Goal: Information Seeking & Learning: Check status

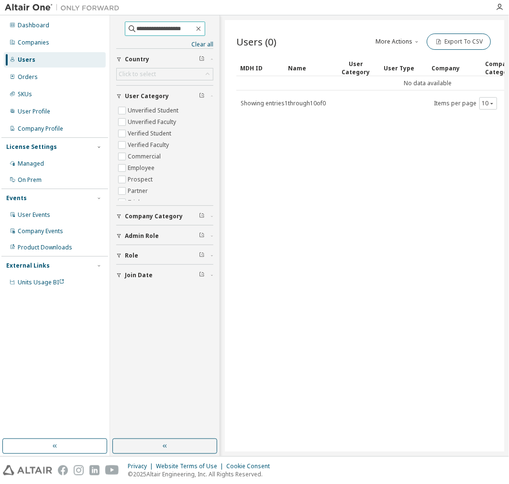
click at [194, 31] on input "**********" at bounding box center [165, 29] width 57 height 10
click at [202, 31] on icon "button" at bounding box center [199, 29] width 8 height 8
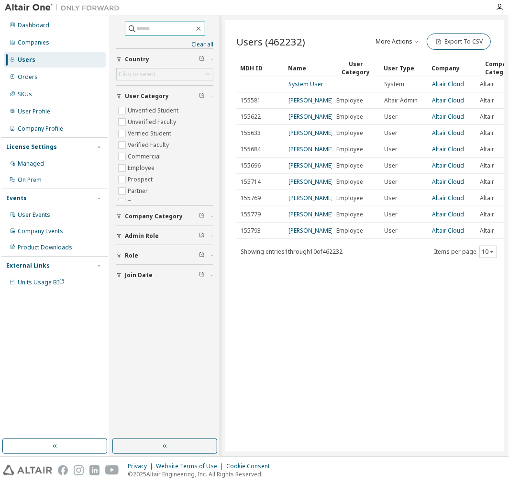
click at [161, 24] on input "text" at bounding box center [165, 29] width 57 height 10
paste input "**********"
type input "**********"
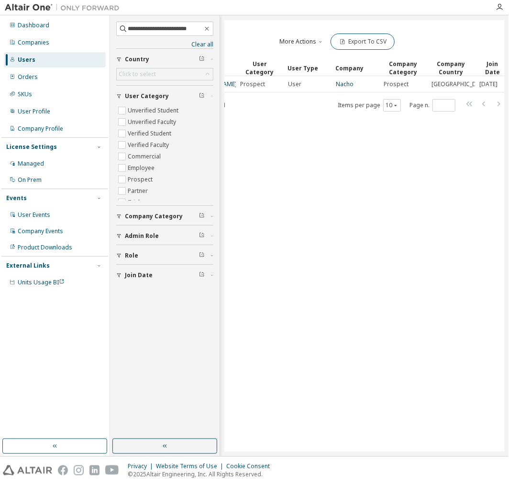
scroll to position [0, 115]
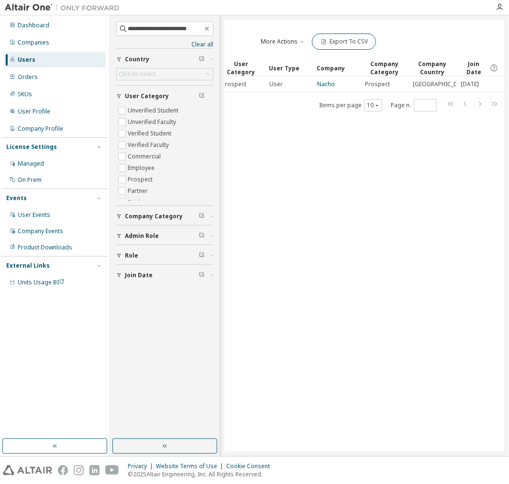
drag, startPoint x: 348, startPoint y: 160, endPoint x: 390, endPoint y: 161, distance: 42.1
drag, startPoint x: 385, startPoint y: 156, endPoint x: 402, endPoint y: 157, distance: 17.7
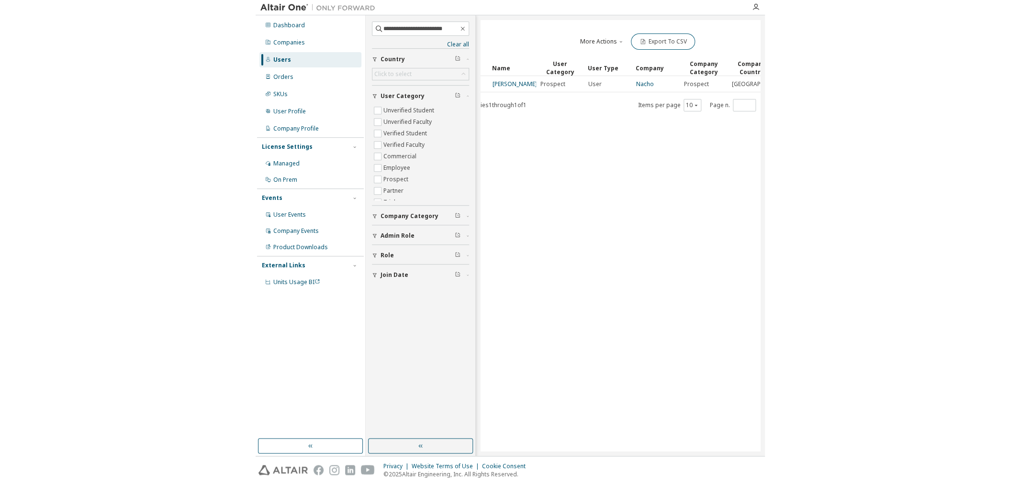
scroll to position [0, 0]
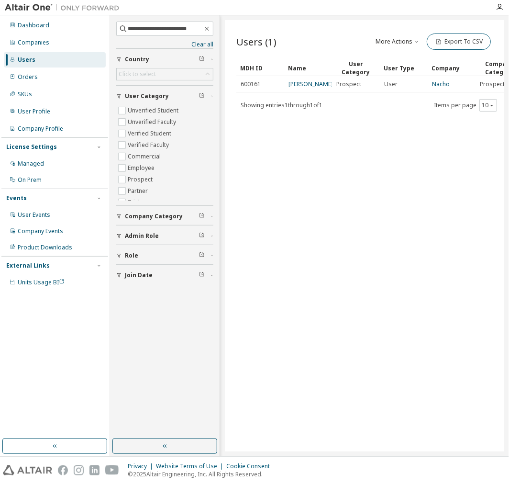
drag, startPoint x: 392, startPoint y: 147, endPoint x: 348, endPoint y: 141, distance: 44.5
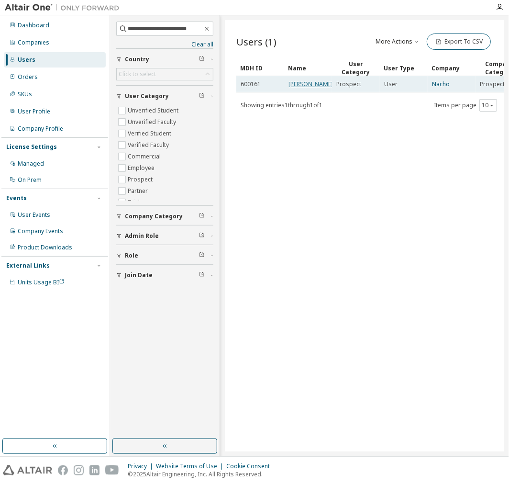
click at [305, 81] on link "[PERSON_NAME]" at bounding box center [311, 84] width 45 height 8
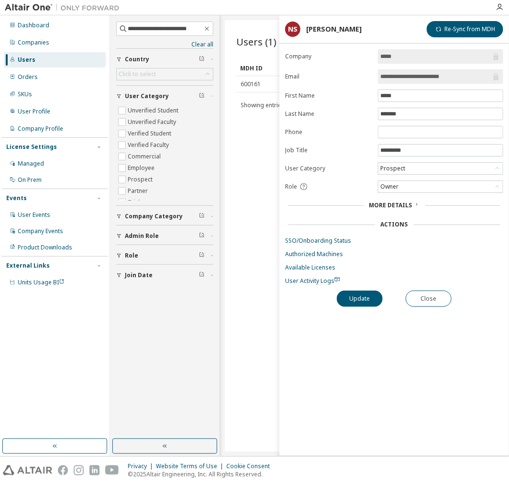
click at [249, 166] on div "Users (1) More Actions Import From CSV Export To CSV Clear Load Save Save As Fi…" at bounding box center [364, 235] width 279 height 431
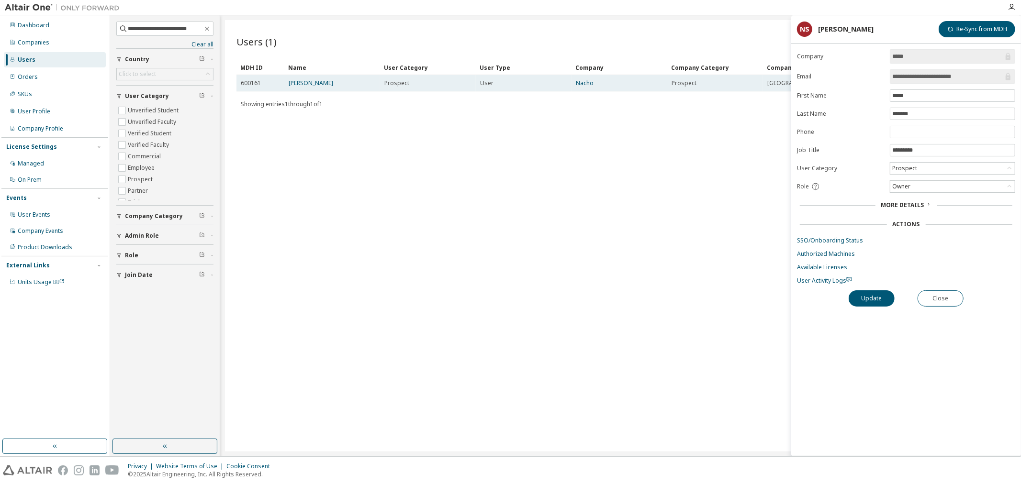
click at [509, 88] on td "Nacho" at bounding box center [619, 83] width 96 height 16
click at [509, 85] on link "Nacho" at bounding box center [585, 83] width 18 height 8
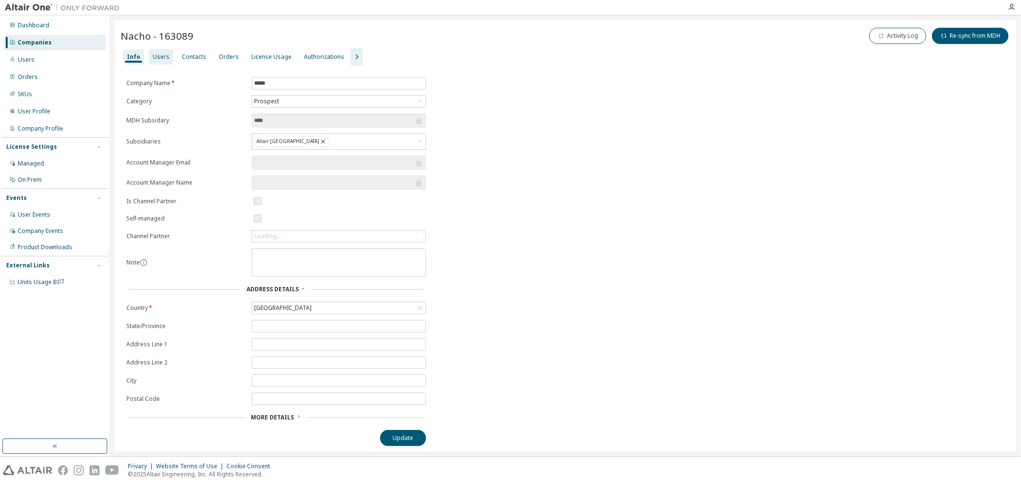
click at [166, 61] on div "Users" at bounding box center [161, 56] width 24 height 15
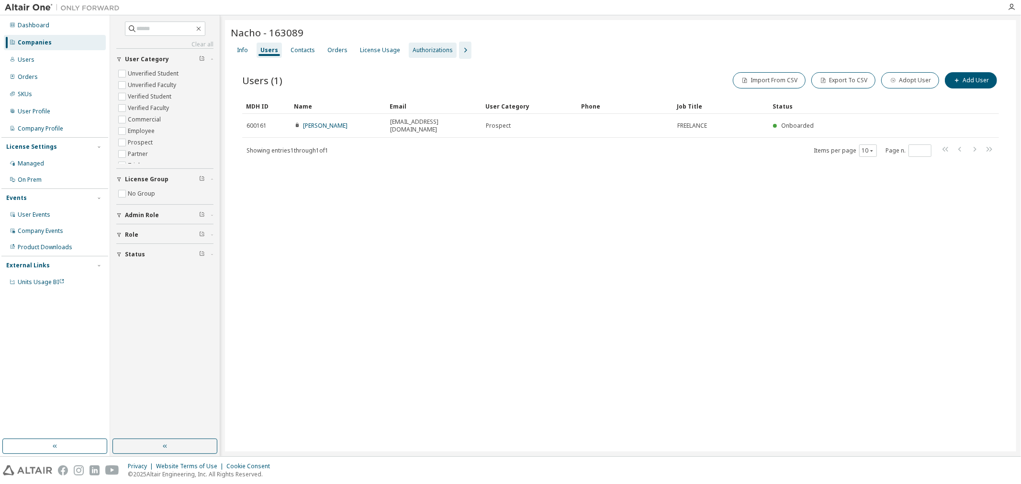
click at [338, 53] on div "Orders" at bounding box center [337, 50] width 20 height 8
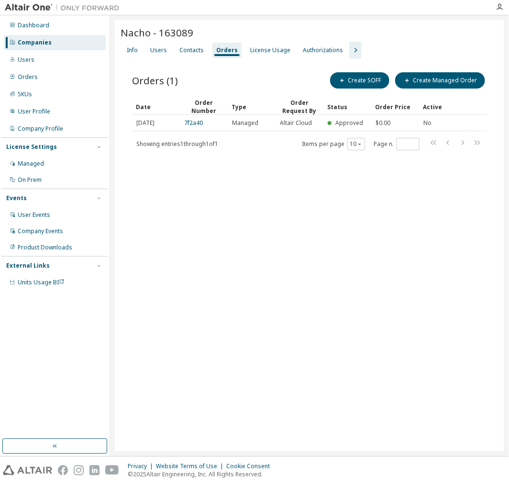
click at [214, 259] on div "Nacho - 163089 Clear Load Save Save As Field Operator Value Select filter Selec…" at bounding box center [309, 235] width 389 height 431
drag, startPoint x: 255, startPoint y: 117, endPoint x: 247, endPoint y: 100, distance: 18.2
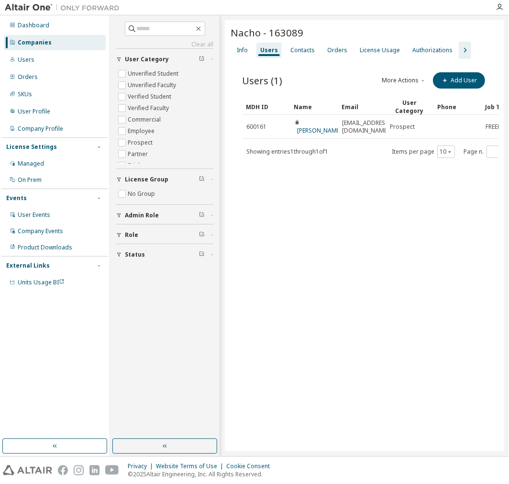
click at [371, 380] on div "Nacho - 163089 Clear Load Save Save As Field Operator Value Select filter Selec…" at bounding box center [364, 235] width 279 height 431
click at [167, 38] on div "Clear all Status Role Admin Role License Group No Group User Category Unverifie…" at bounding box center [164, 143] width 97 height 242
click at [39, 59] on div "Users" at bounding box center [55, 59] width 102 height 15
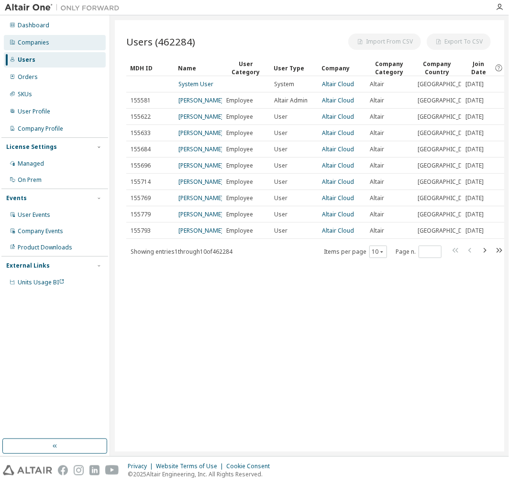
click at [45, 47] on div "Companies" at bounding box center [55, 42] width 102 height 15
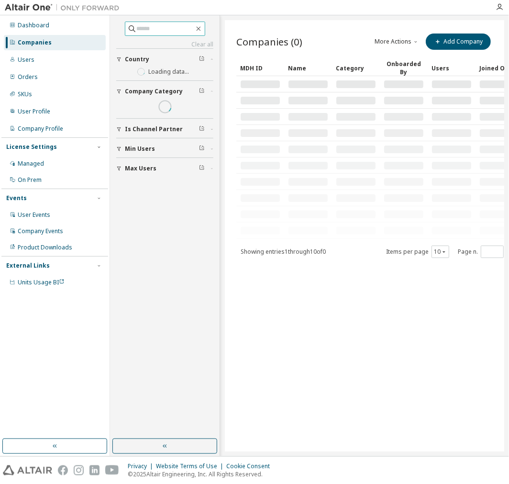
click at [163, 26] on input "text" at bounding box center [165, 29] width 57 height 10
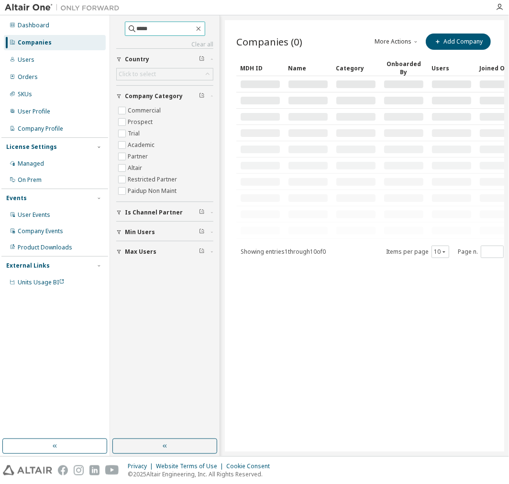
type input "*****"
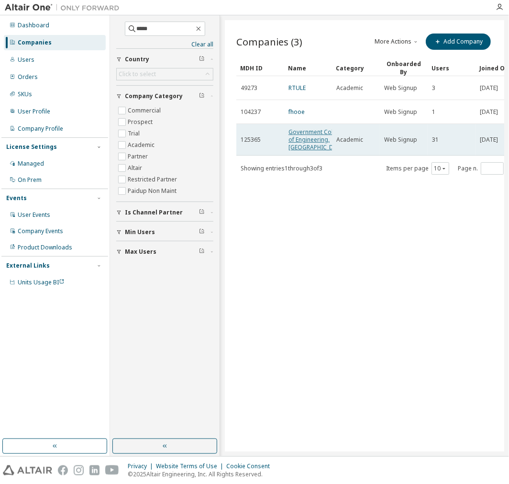
click at [298, 131] on link "Government College of Engineering, [GEOGRAPHIC_DATA]" at bounding box center [317, 139] width 57 height 23
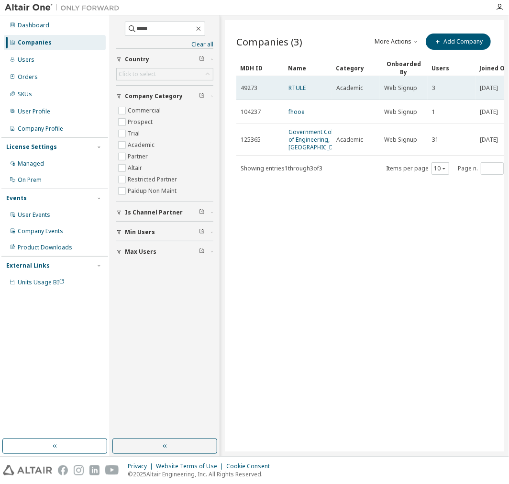
click at [293, 78] on td "RTULE" at bounding box center [308, 88] width 48 height 24
click at [299, 84] on link "RTULE" at bounding box center [297, 88] width 17 height 8
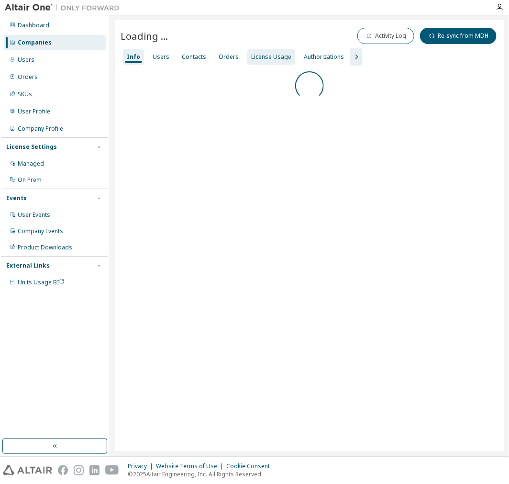
click at [251, 57] on div "License Usage" at bounding box center [271, 57] width 40 height 8
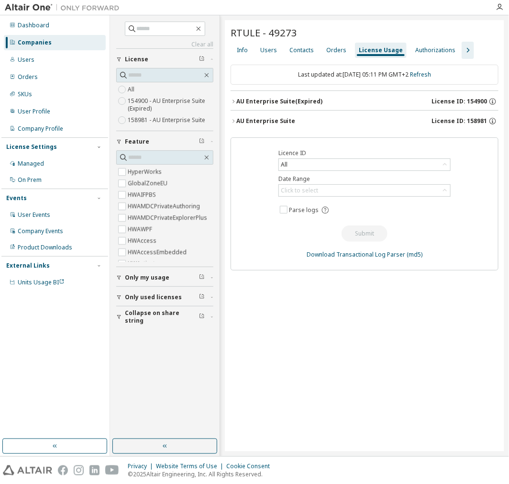
click at [304, 117] on div "AU Enterprise Suite License ID: 158981" at bounding box center [367, 121] width 262 height 9
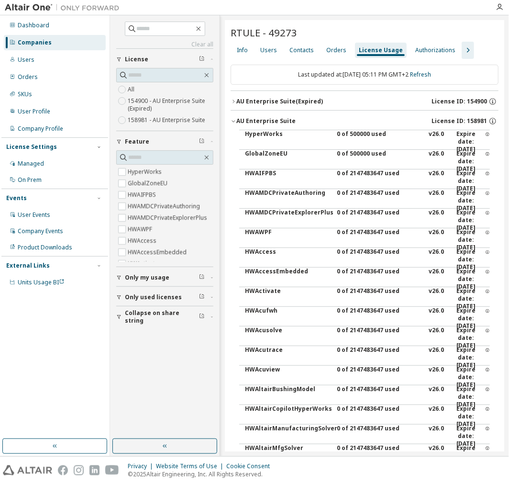
click at [306, 118] on div "AU Enterprise Suite License ID: 158981" at bounding box center [367, 121] width 262 height 9
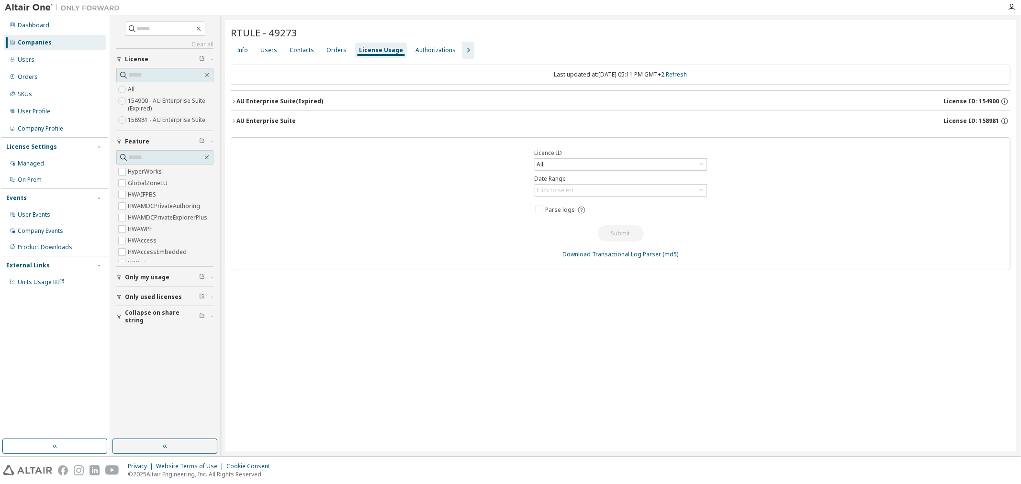
click at [299, 123] on div "AU Enterprise Suite License ID: 158981" at bounding box center [623, 121] width 774 height 9
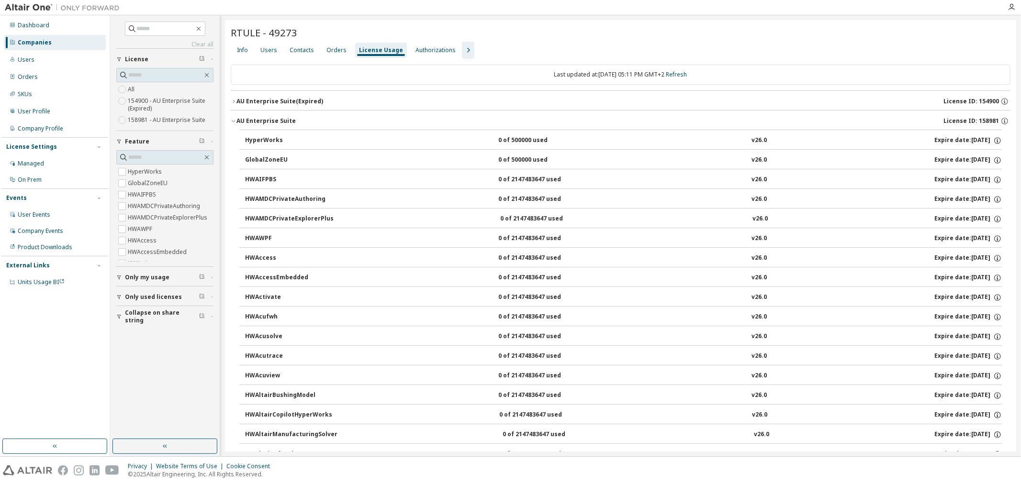
click at [297, 103] on div "AU Enterprise Suite (Expired)" at bounding box center [279, 102] width 87 height 8
click at [284, 119] on div "AU Enterprise Suite" at bounding box center [265, 121] width 59 height 8
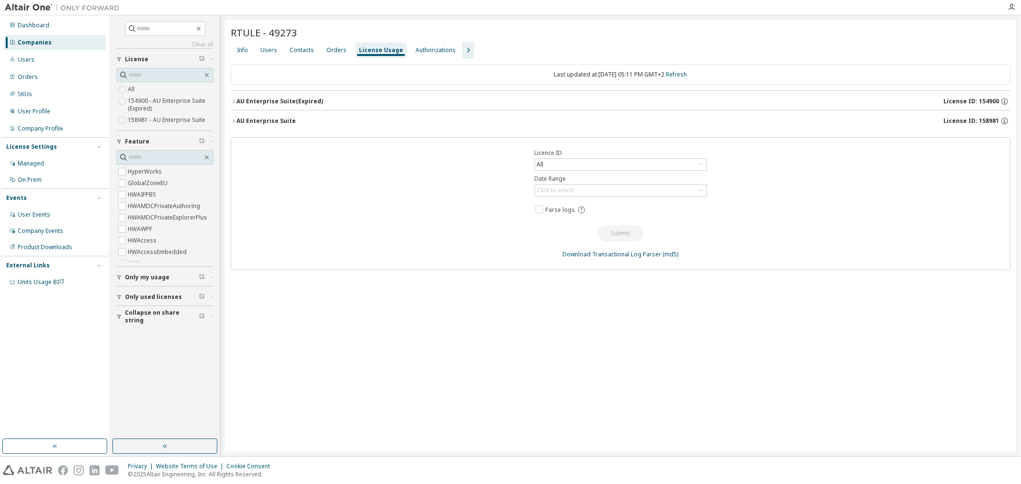
click at [39, 68] on div "Dashboard Companies Users Orders SKUs User Profile Company Profile License Sett…" at bounding box center [54, 154] width 107 height 274
click at [40, 65] on div "Dashboard Companies Users Orders SKUs User Profile Company Profile License Sett…" at bounding box center [54, 154] width 107 height 274
click at [40, 65] on div "Users" at bounding box center [55, 59] width 102 height 15
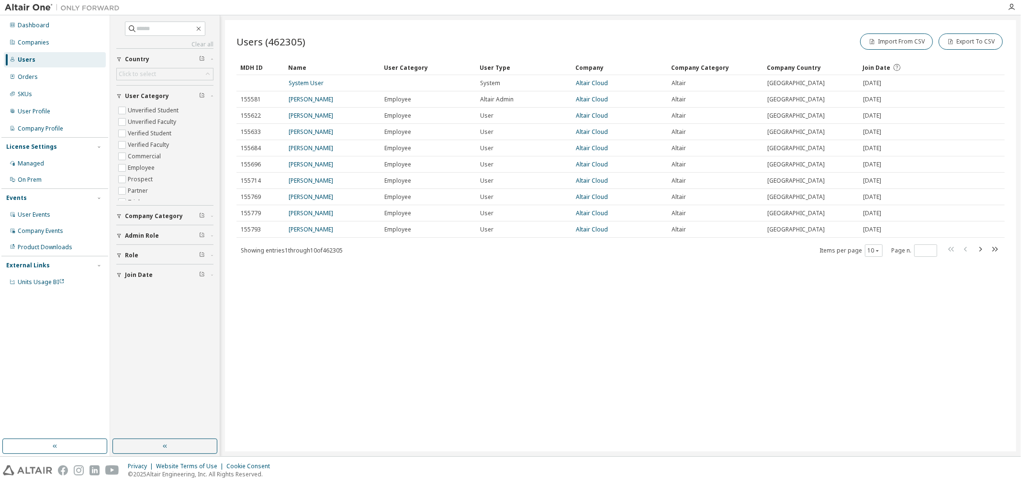
click at [509, 374] on div "Users (462305) Import From CSV Export To CSV Clear Load Save Save As Field Oper…" at bounding box center [620, 236] width 791 height 432
